Goal: Transaction & Acquisition: Book appointment/travel/reservation

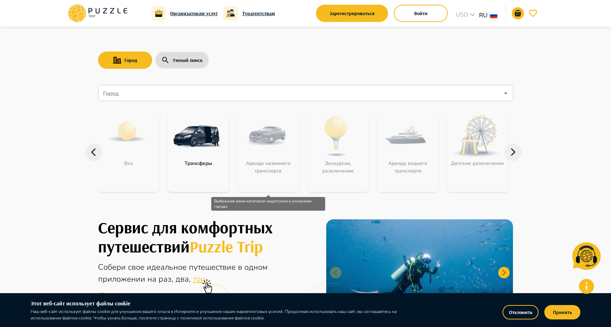
click at [258, 151] on div "Аренда наземного транспорта" at bounding box center [268, 152] width 61 height 79
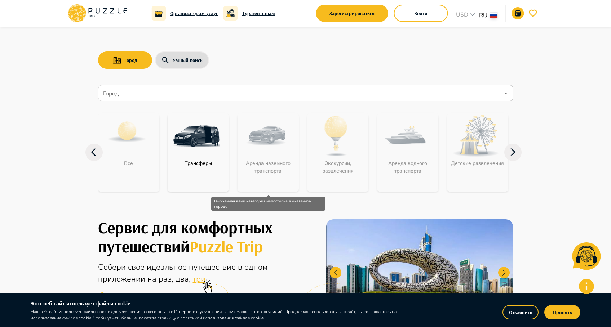
click at [258, 151] on div "Аренда наземного транспорта" at bounding box center [268, 152] width 61 height 79
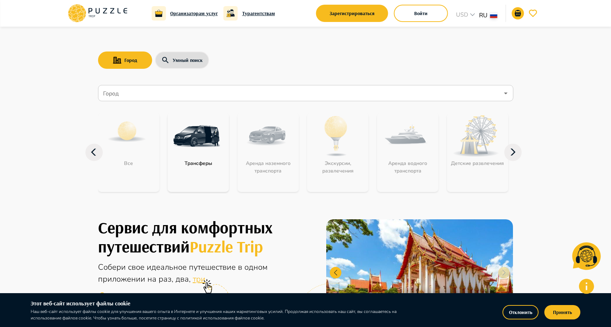
click at [169, 99] on input "Город" at bounding box center [301, 94] width 398 height 14
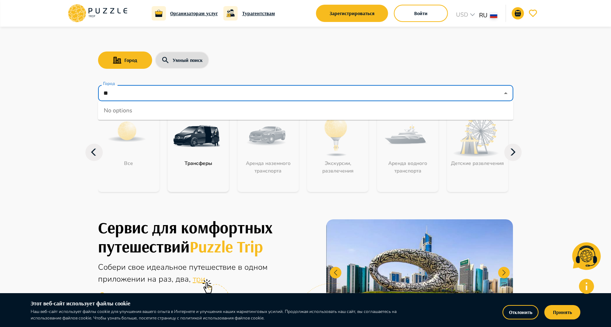
type input "*"
click at [147, 116] on li "Таиланд" at bounding box center [305, 111] width 415 height 14
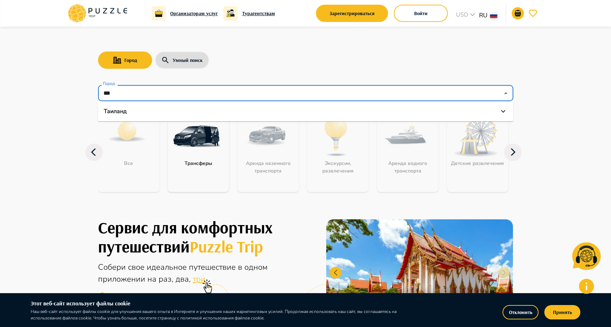
click at [147, 116] on li "Таиланд" at bounding box center [305, 111] width 415 height 14
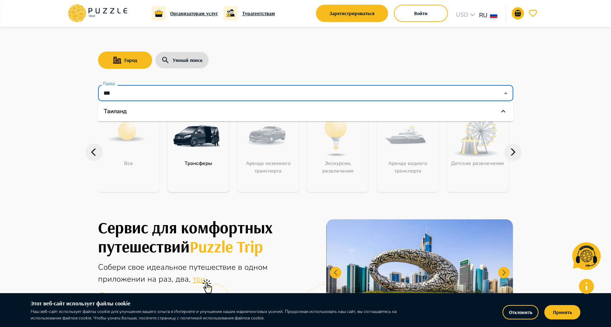
click at [154, 113] on div "Таиланд" at bounding box center [306, 111] width 404 height 9
click at [400, 120] on ul "Таиланд" at bounding box center [305, 111] width 415 height 20
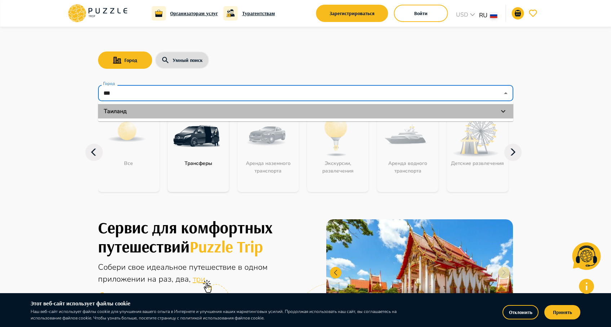
click at [388, 112] on div "Таиланд" at bounding box center [306, 111] width 404 height 9
drag, startPoint x: 110, startPoint y: 118, endPoint x: 113, endPoint y: 116, distance: 4.1
click at [113, 116] on li "Таиланд" at bounding box center [305, 111] width 415 height 14
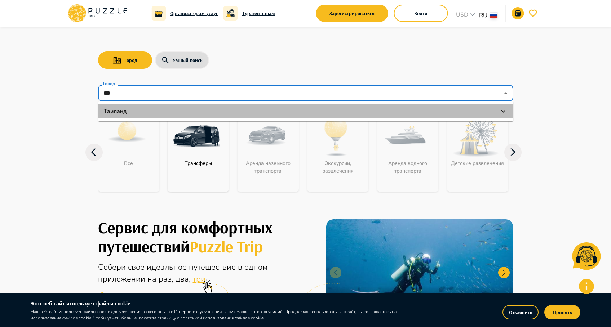
click at [113, 116] on li "Таиланд" at bounding box center [305, 111] width 415 height 14
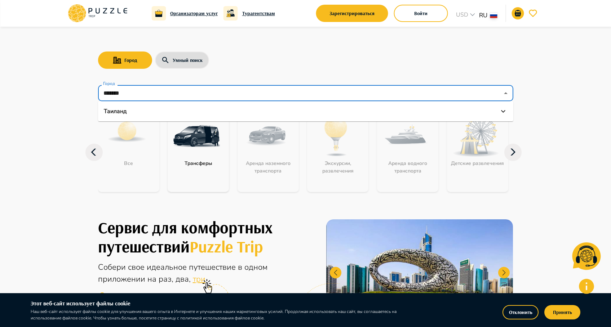
type input "*******"
